Goal: Task Accomplishment & Management: Use online tool/utility

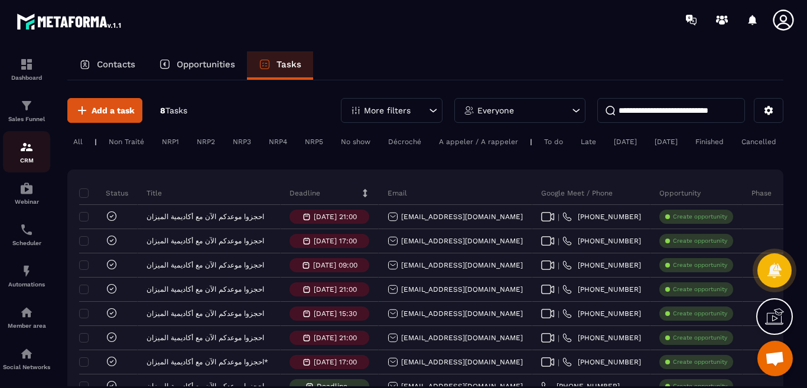
click at [21, 154] on img at bounding box center [26, 147] width 14 height 14
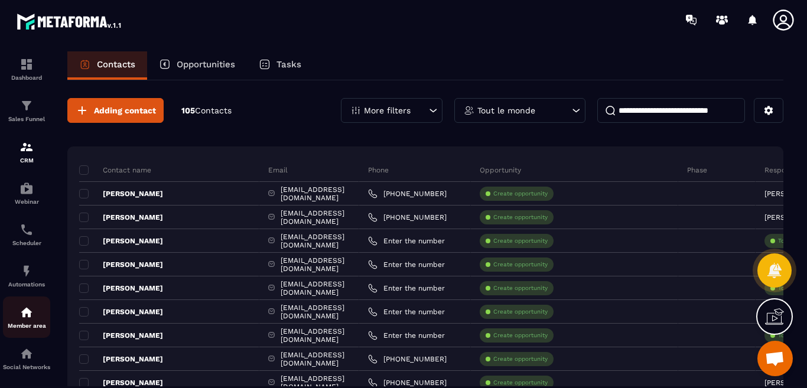
click at [27, 316] on img at bounding box center [26, 312] width 14 height 14
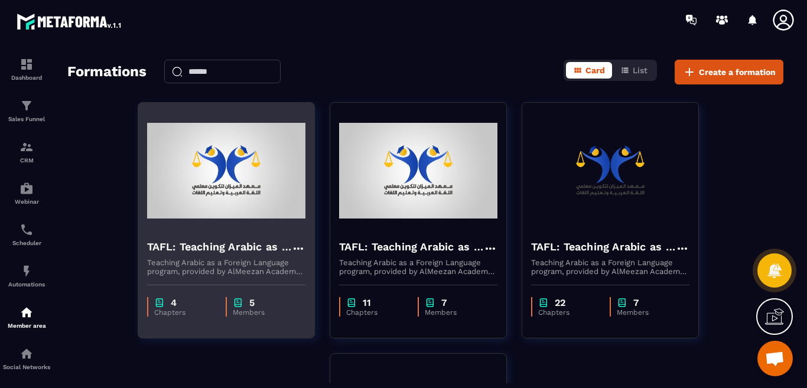
scroll to position [59, 0]
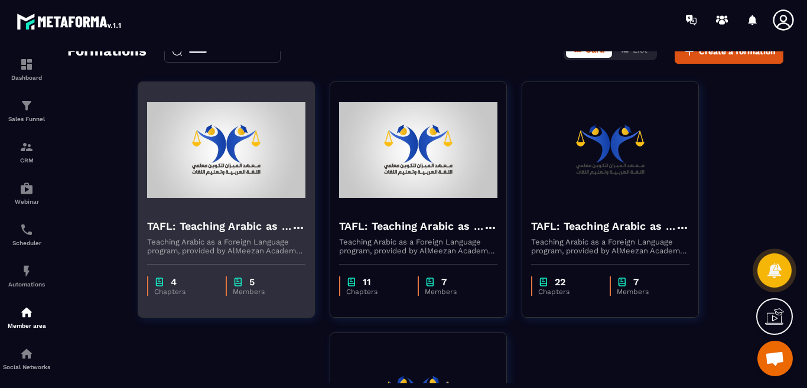
click at [246, 200] on img at bounding box center [226, 150] width 158 height 118
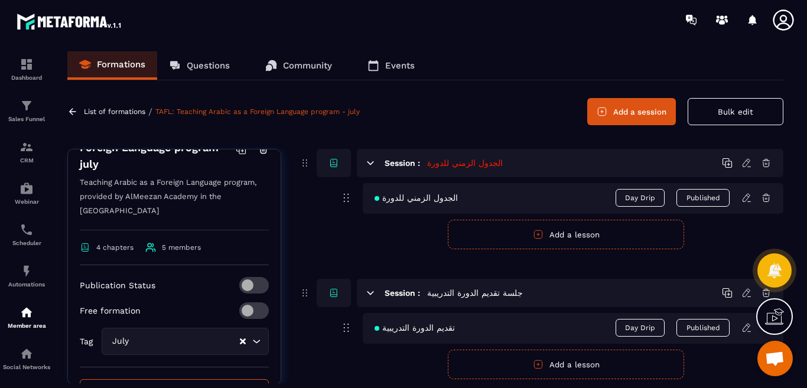
scroll to position [236, 0]
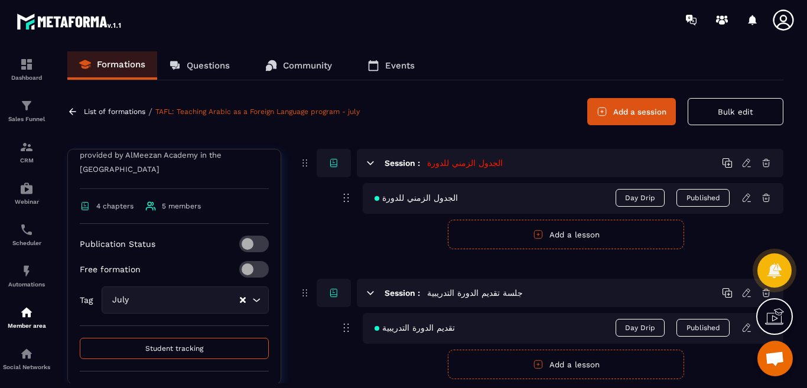
click at [190, 344] on span "Student tracking" at bounding box center [174, 348] width 58 height 8
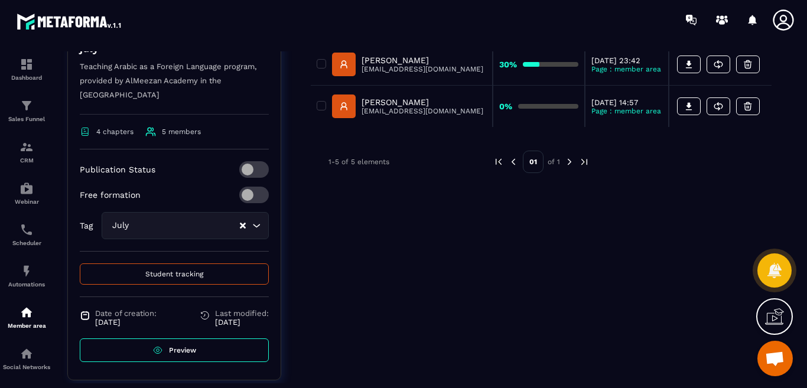
scroll to position [295, 0]
click at [194, 345] on span "Preview" at bounding box center [182, 349] width 27 height 8
